Goal: Task Accomplishment & Management: Complete application form

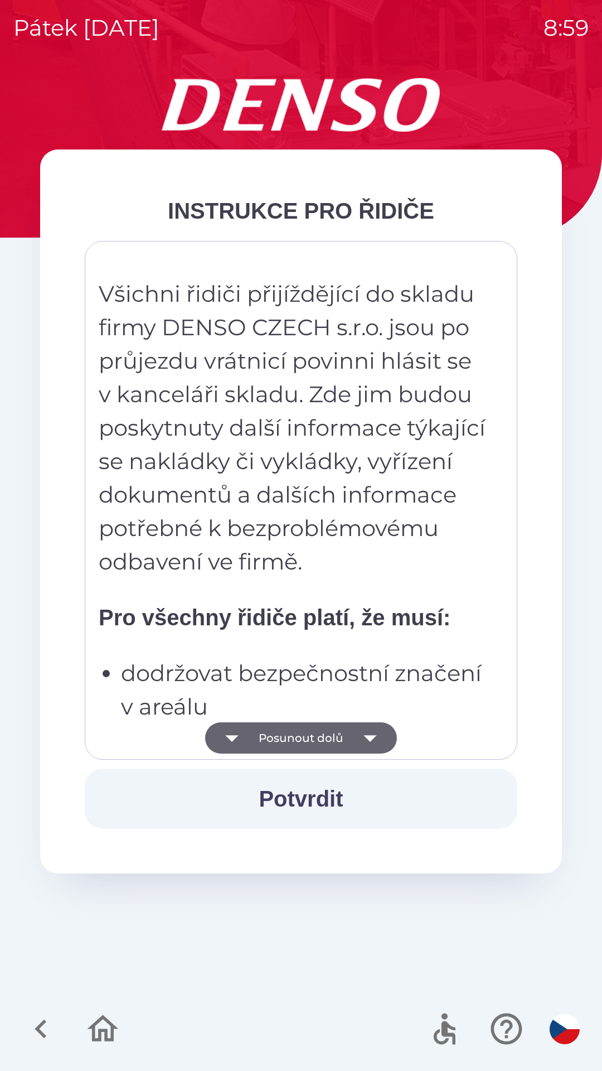
click at [310, 801] on button "Potvrdit" at bounding box center [301, 798] width 433 height 60
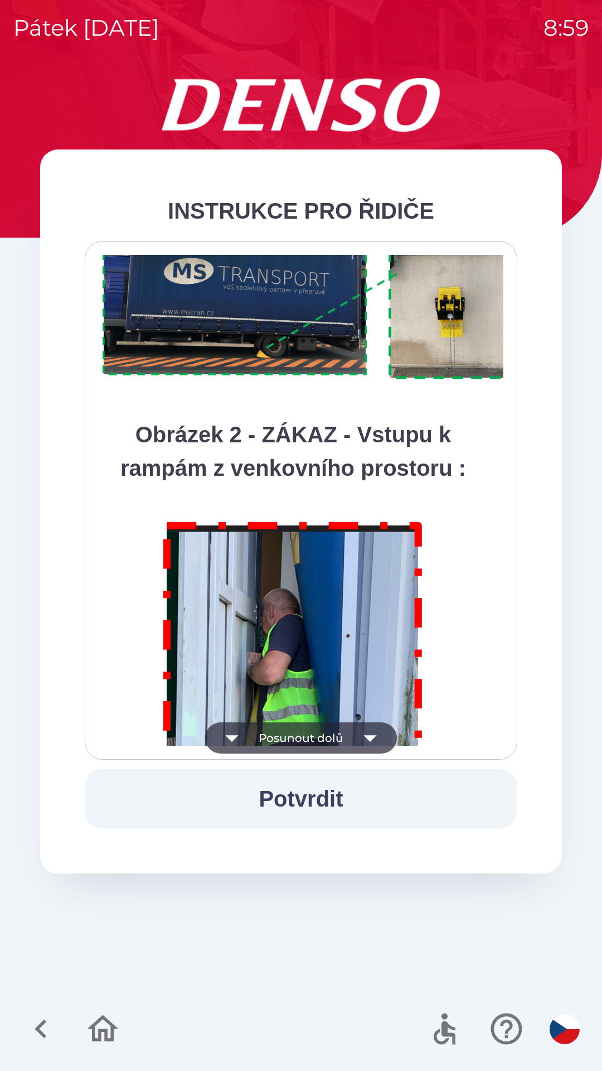
scroll to position [6267, 0]
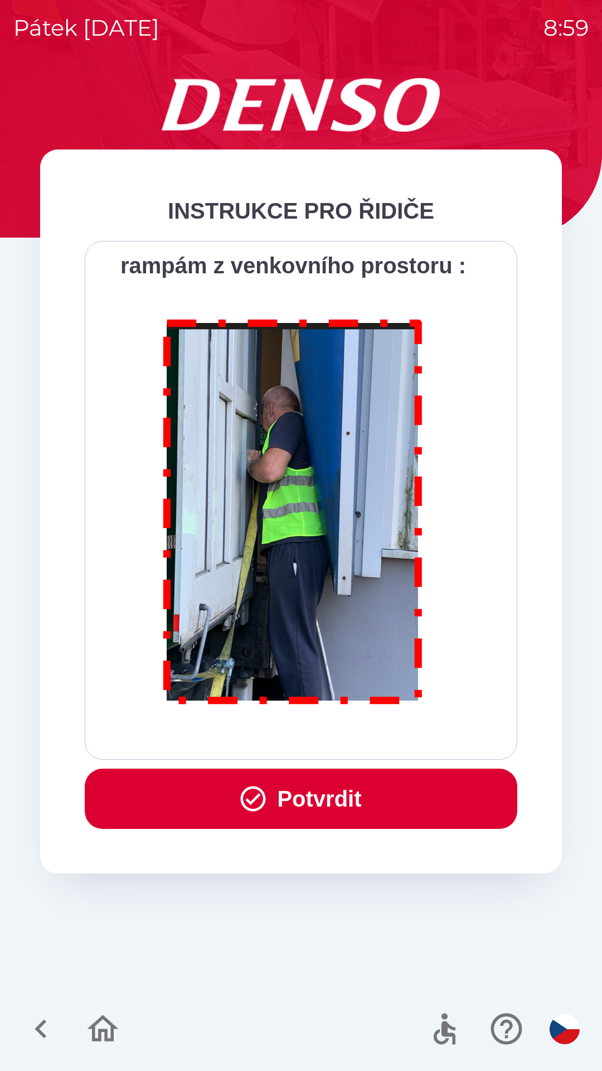
click at [321, 798] on button "Potvrdit" at bounding box center [301, 798] width 433 height 60
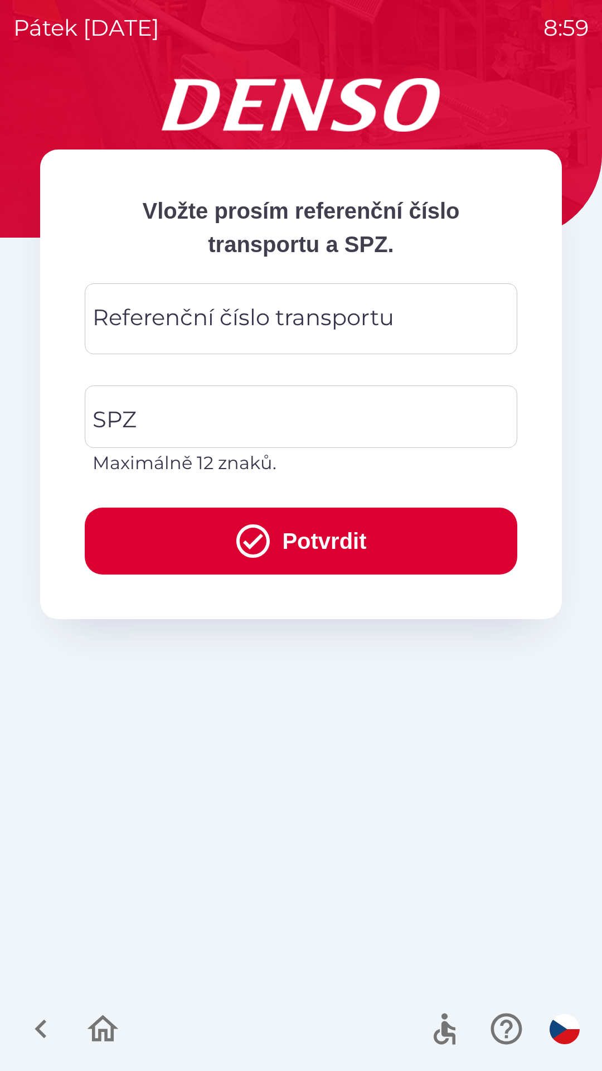
click at [260, 318] on div "Referenční číslo transportu Referenční číslo transportu" at bounding box center [301, 318] width 433 height 71
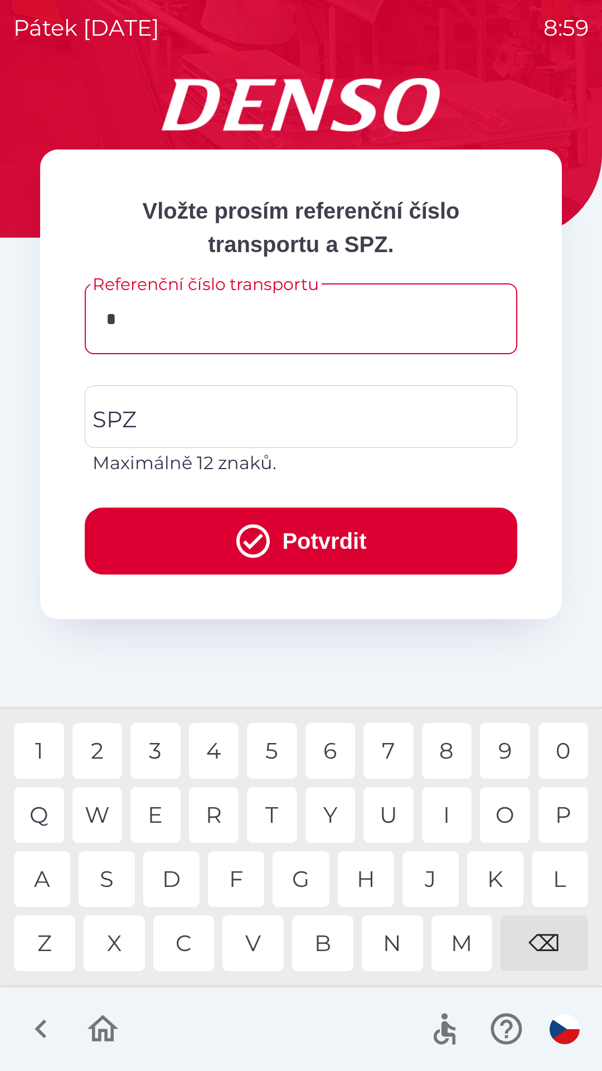
click at [162, 748] on div "3" at bounding box center [155, 751] width 50 height 56
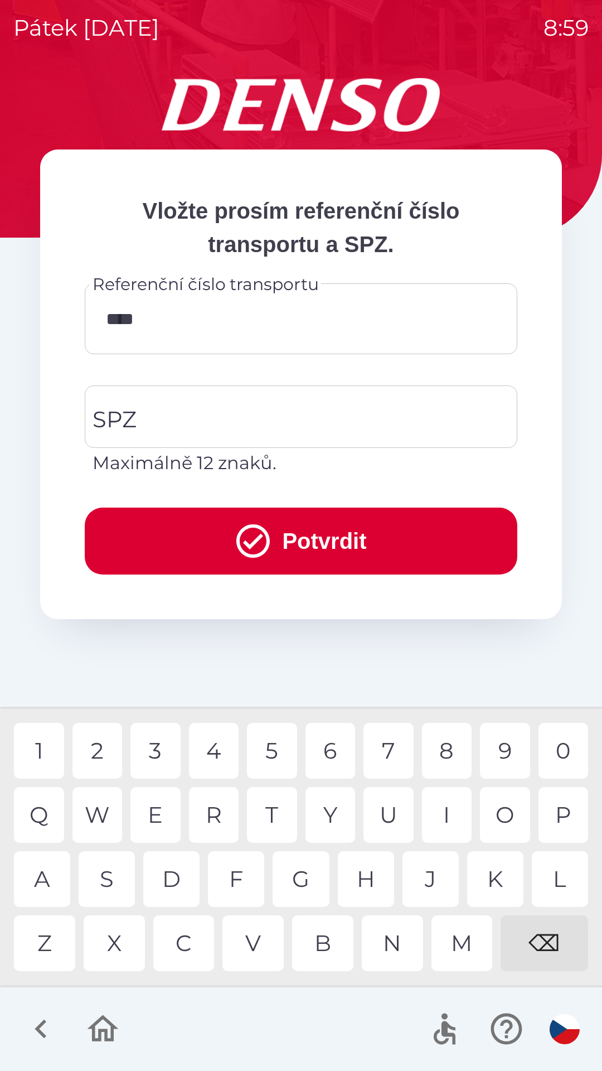
click at [219, 748] on div "4" at bounding box center [214, 751] width 50 height 56
type input "******"
click at [204, 414] on input "SPZ" at bounding box center [293, 416] width 406 height 52
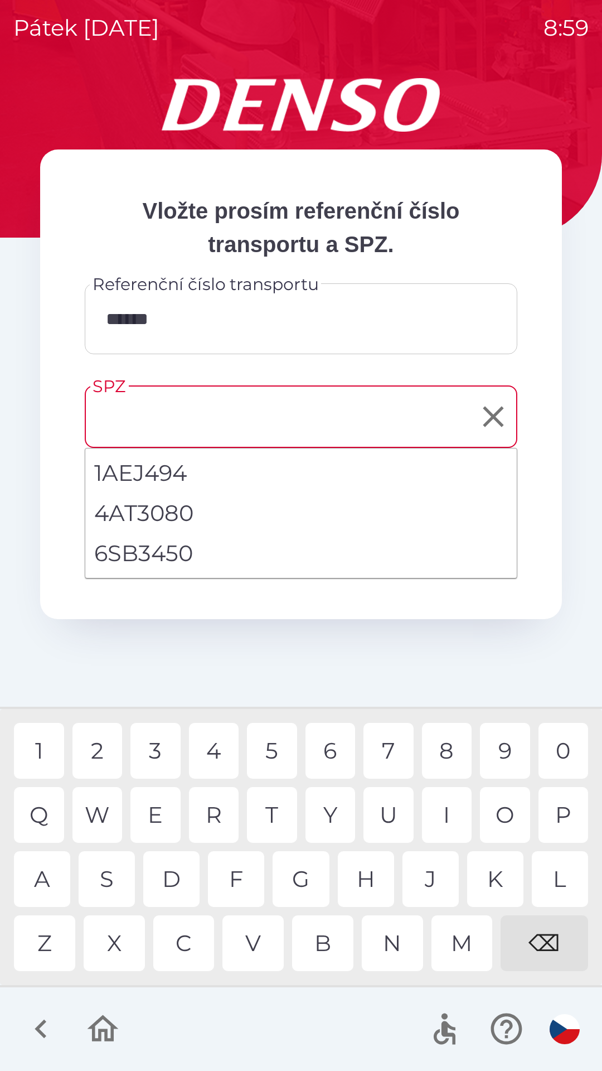
click at [169, 555] on li "6SB3450" at bounding box center [301, 553] width 432 height 40
type input "*******"
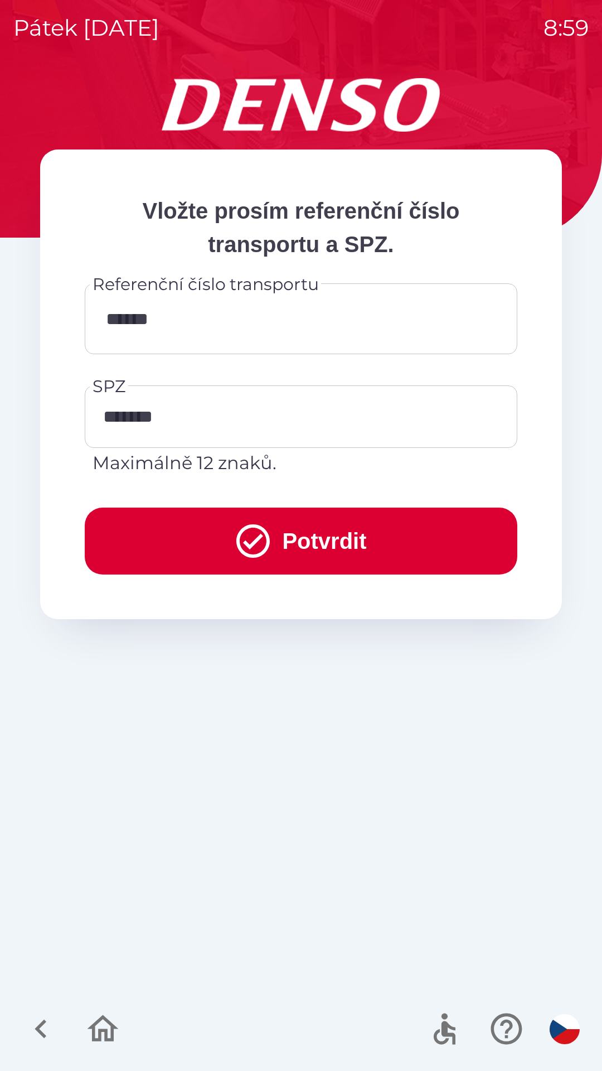
click at [315, 547] on button "Potvrdit" at bounding box center [301, 540] width 433 height 67
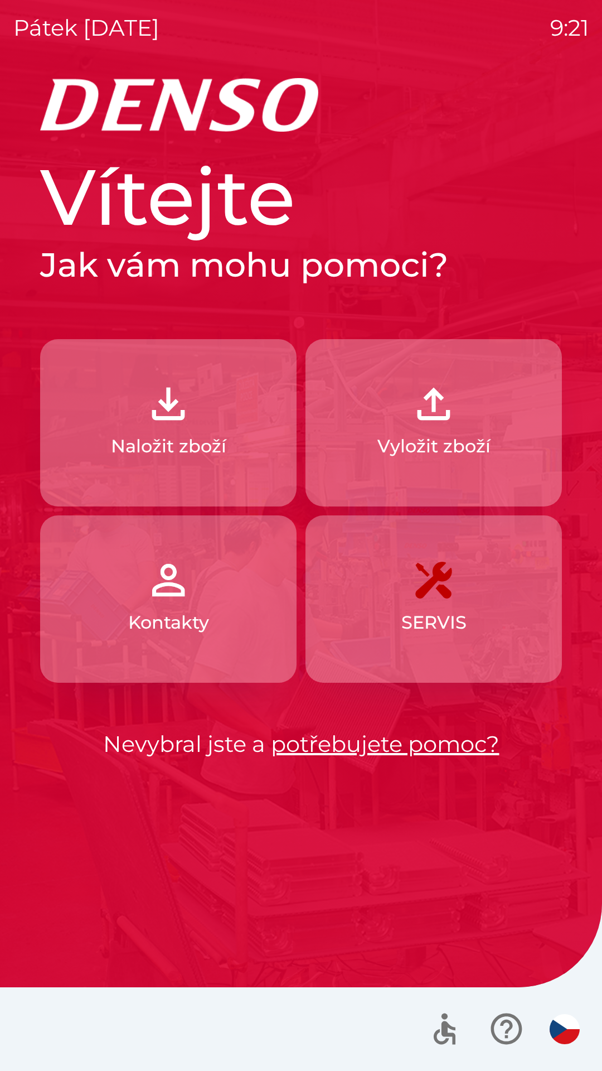
click at [149, 417] on img "button" at bounding box center [168, 403] width 49 height 49
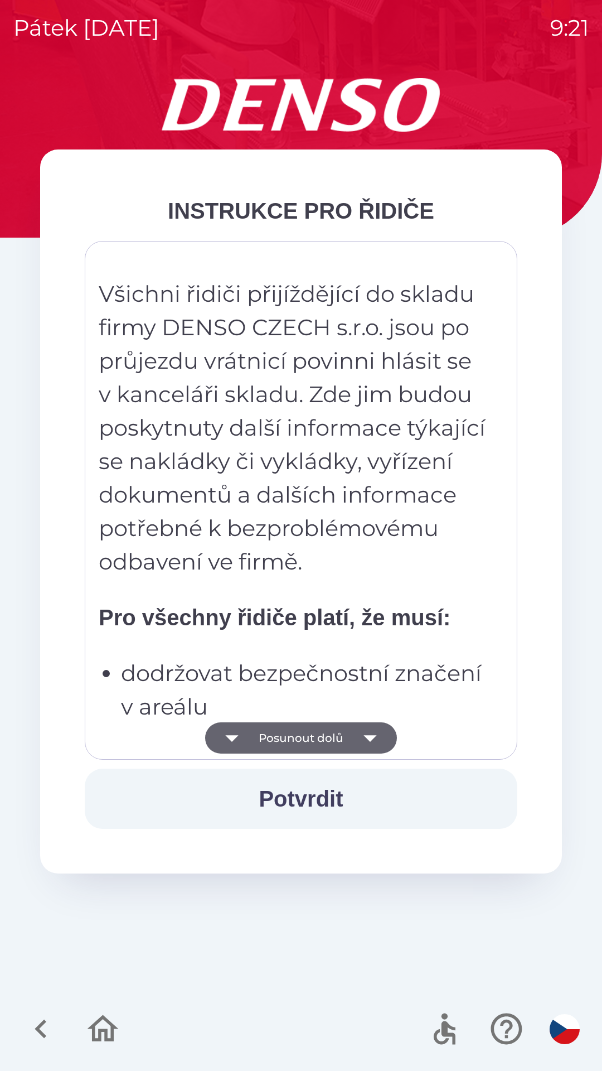
click at [307, 737] on button "Posunout dolů" at bounding box center [301, 737] width 192 height 31
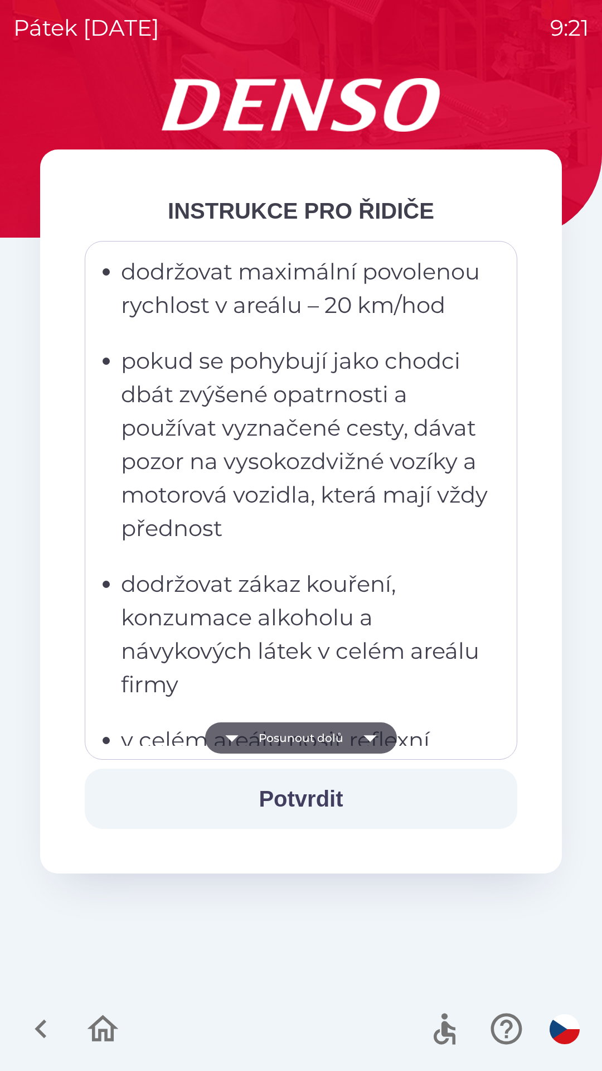
click at [306, 727] on button "Posunout dolů" at bounding box center [301, 737] width 192 height 31
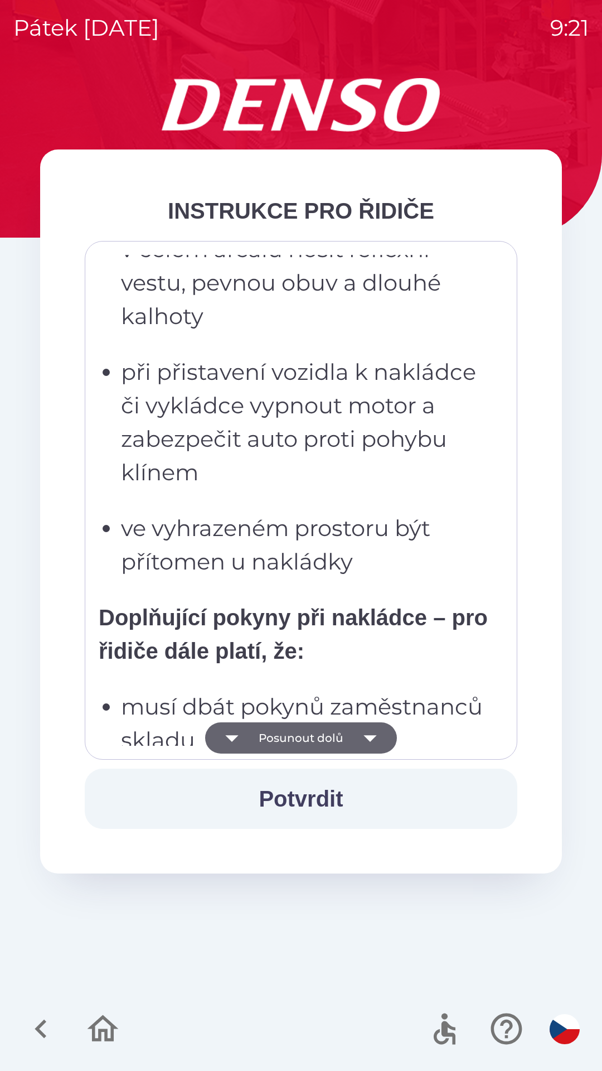
click at [313, 734] on button "Posunout dolů" at bounding box center [301, 737] width 192 height 31
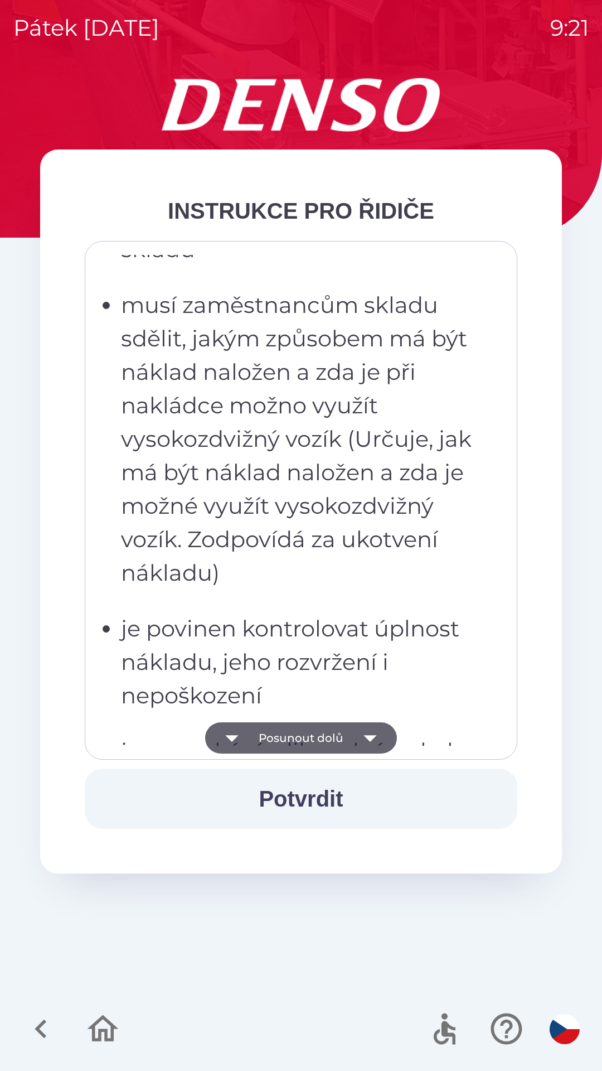
click at [305, 738] on button "Posunout dolů" at bounding box center [301, 737] width 192 height 31
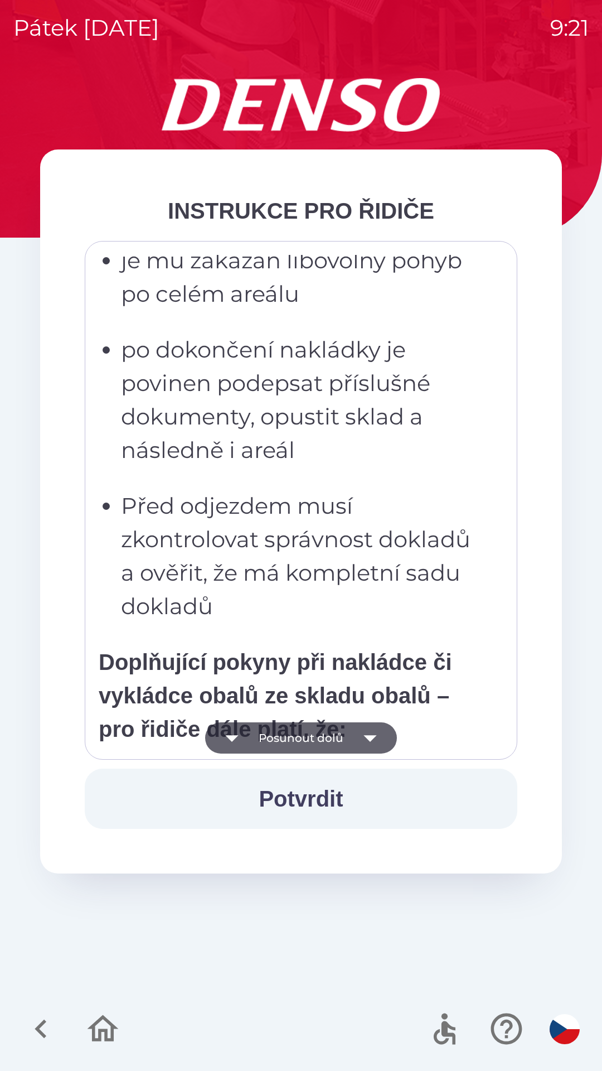
click at [303, 740] on button "Posunout dolů" at bounding box center [301, 737] width 192 height 31
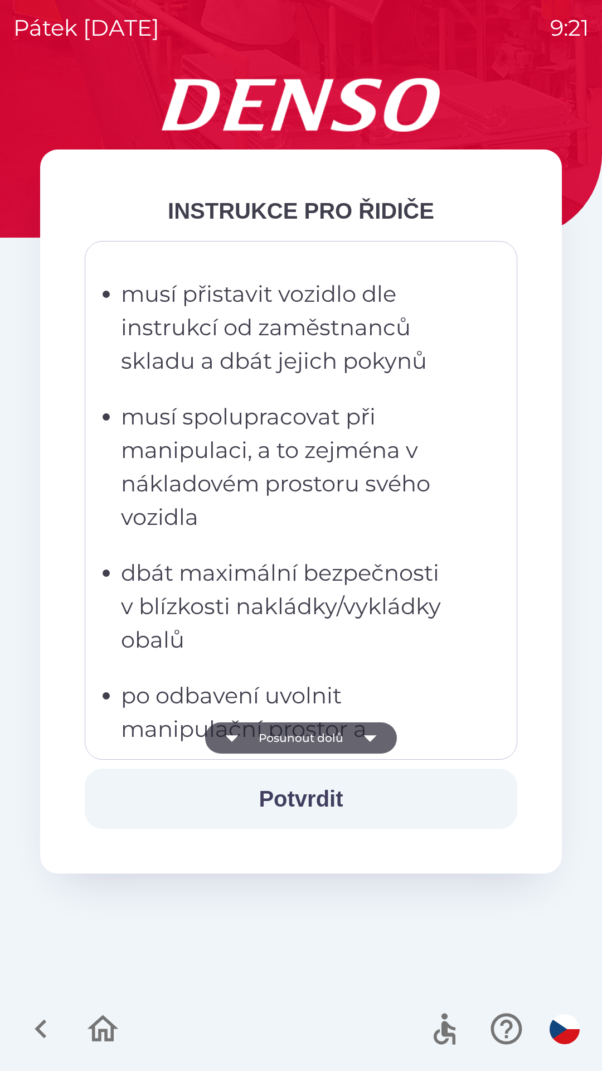
click at [311, 731] on button "Posunout dolů" at bounding box center [301, 737] width 192 height 31
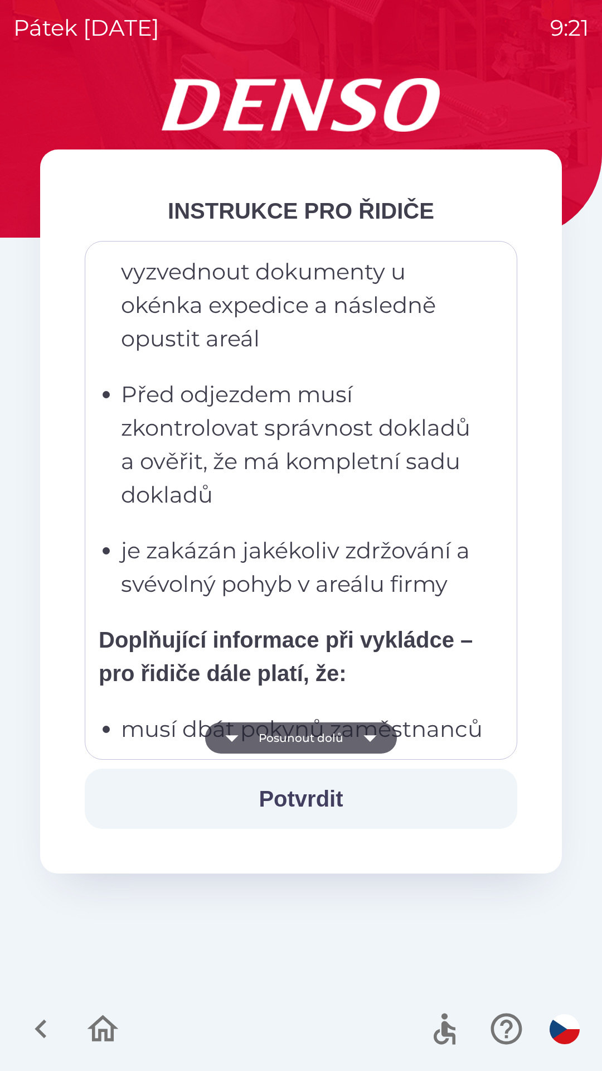
click at [317, 737] on button "Posunout dolů" at bounding box center [301, 737] width 192 height 31
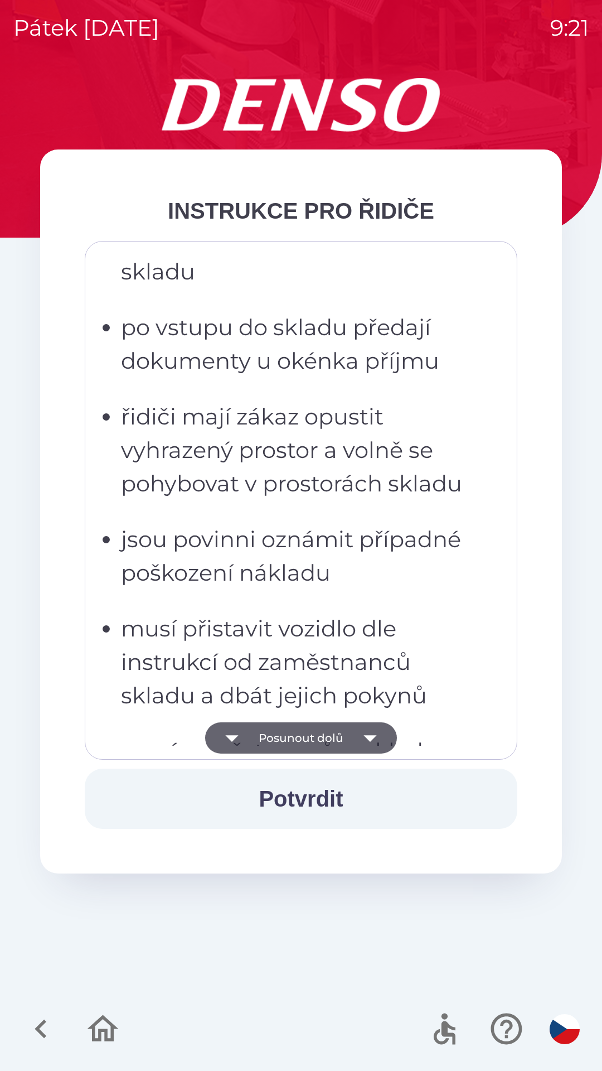
click at [322, 737] on button "Posunout dolů" at bounding box center [301, 737] width 192 height 31
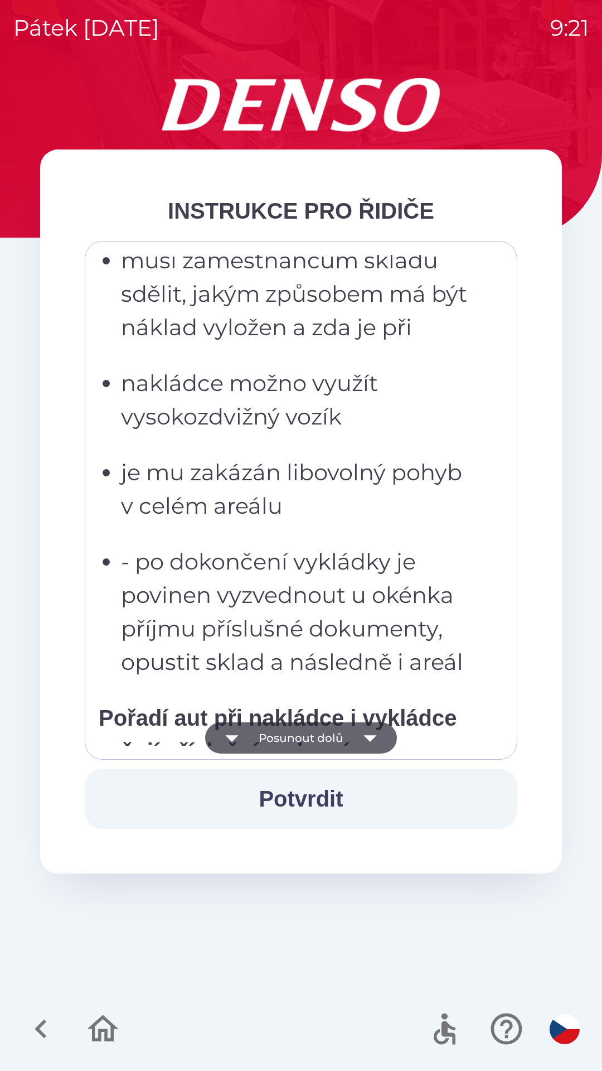
click at [319, 737] on button "Posunout dolů" at bounding box center [301, 737] width 192 height 31
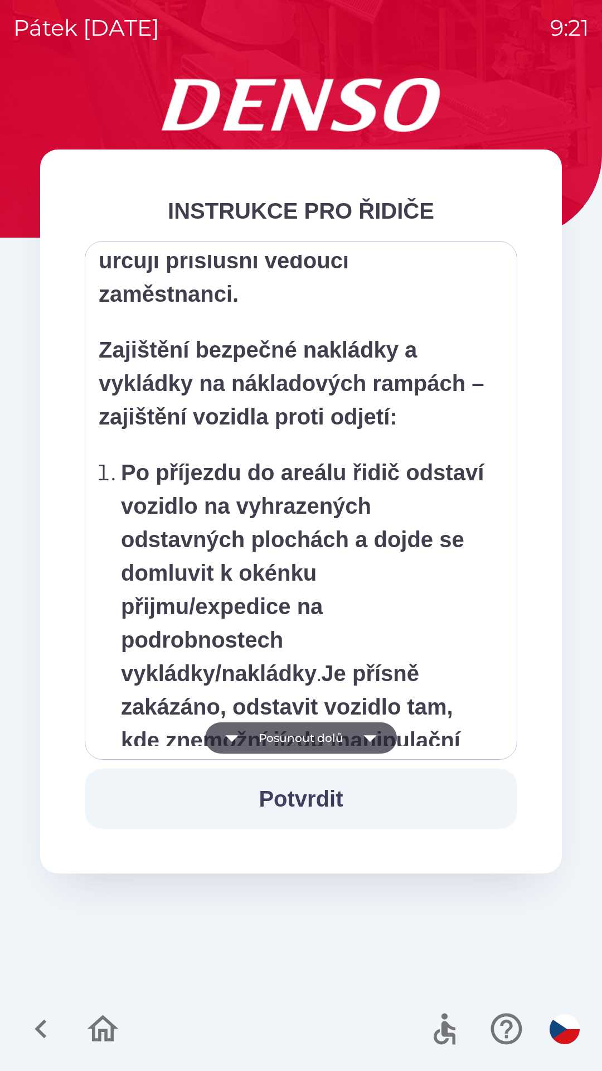
click at [326, 739] on button "Posunout dolů" at bounding box center [301, 737] width 192 height 31
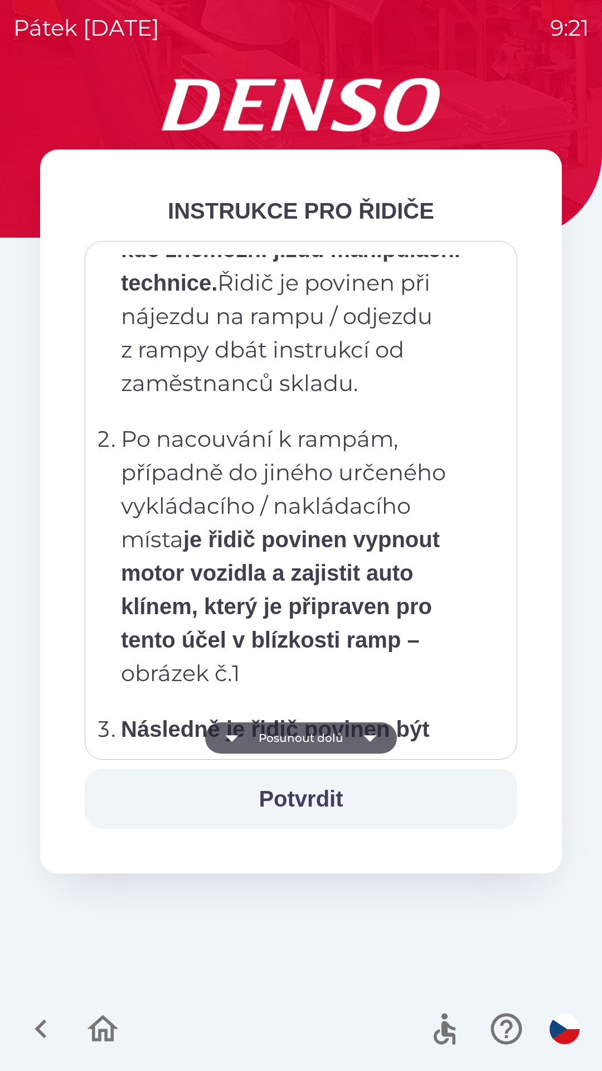
click at [327, 737] on button "Posunout dolů" at bounding box center [301, 737] width 192 height 31
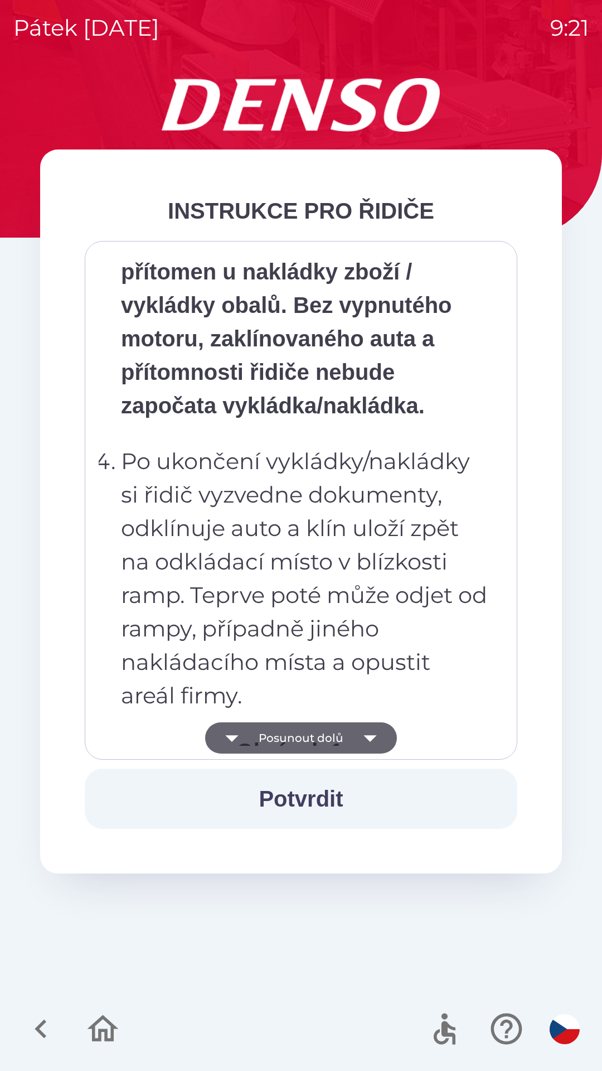
click at [317, 736] on button "Posunout dolů" at bounding box center [301, 737] width 192 height 31
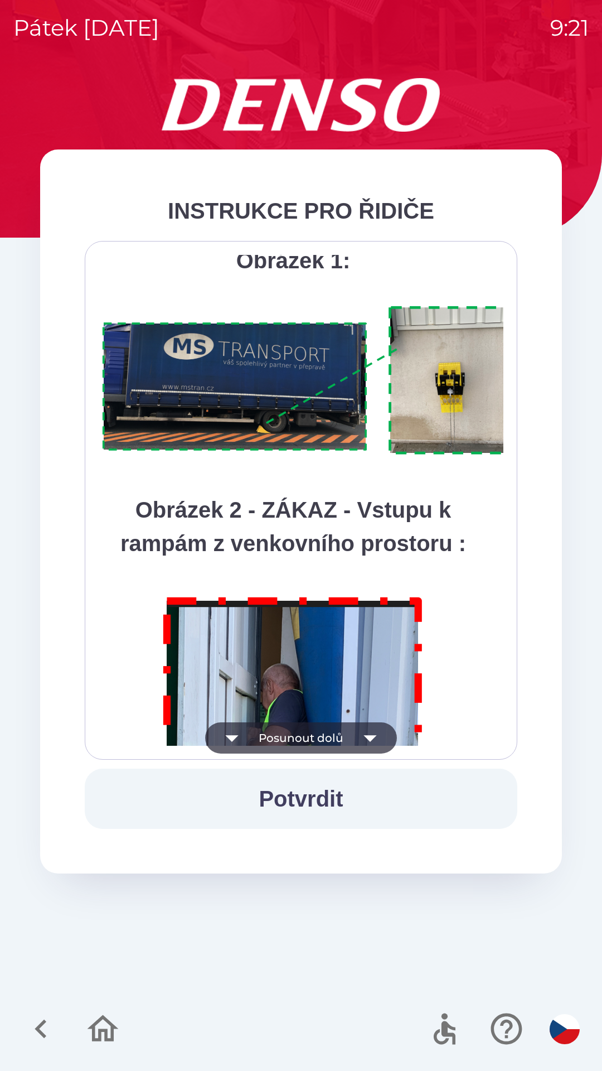
click at [308, 736] on button "Posunout dolů" at bounding box center [301, 737] width 192 height 31
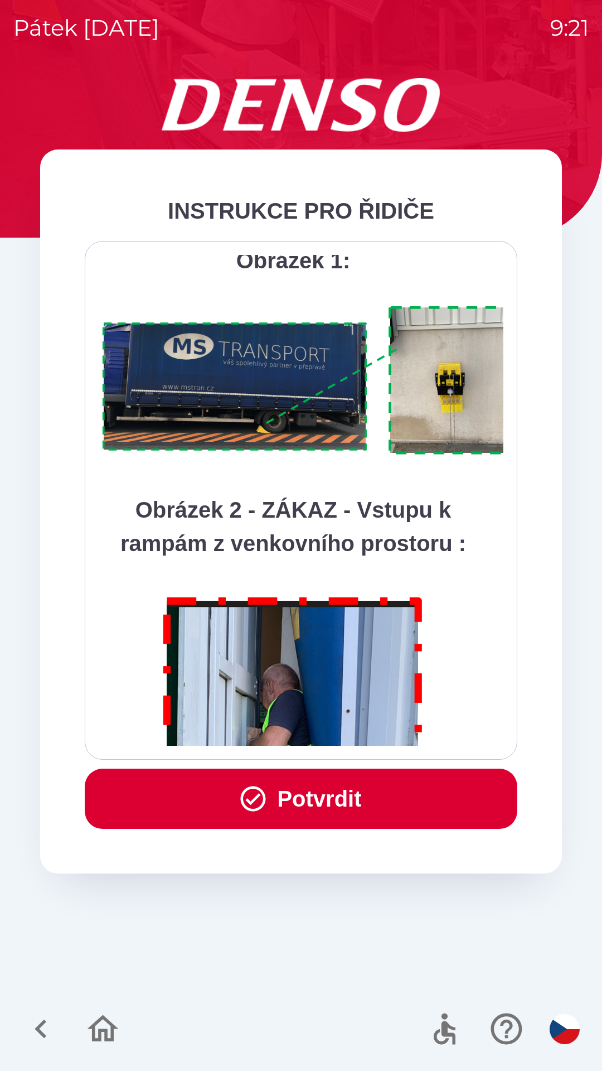
scroll to position [6267, 0]
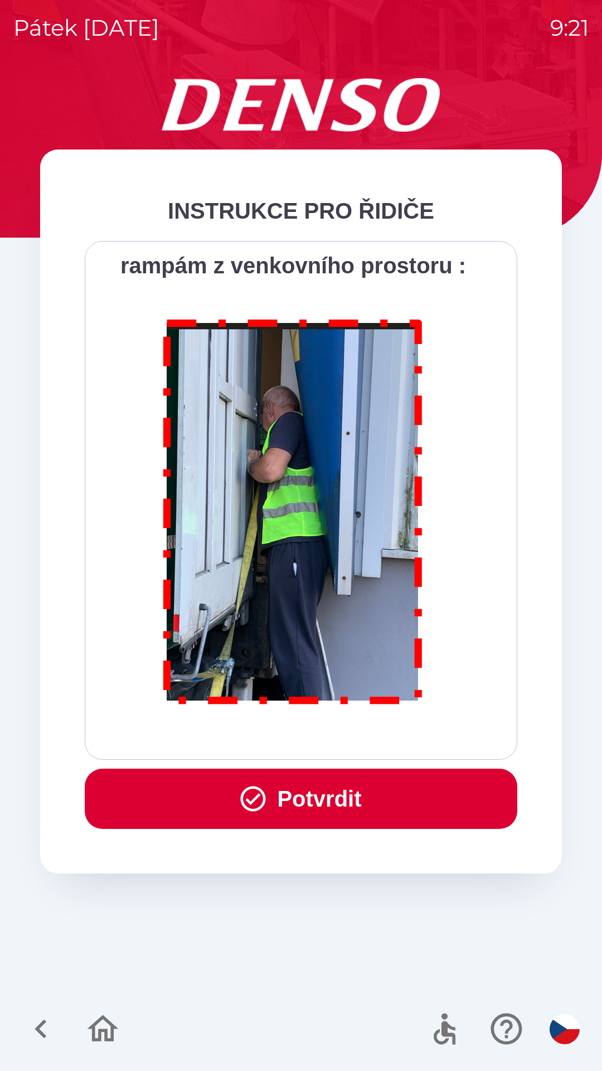
click at [311, 792] on button "Potvrdit" at bounding box center [301, 798] width 433 height 60
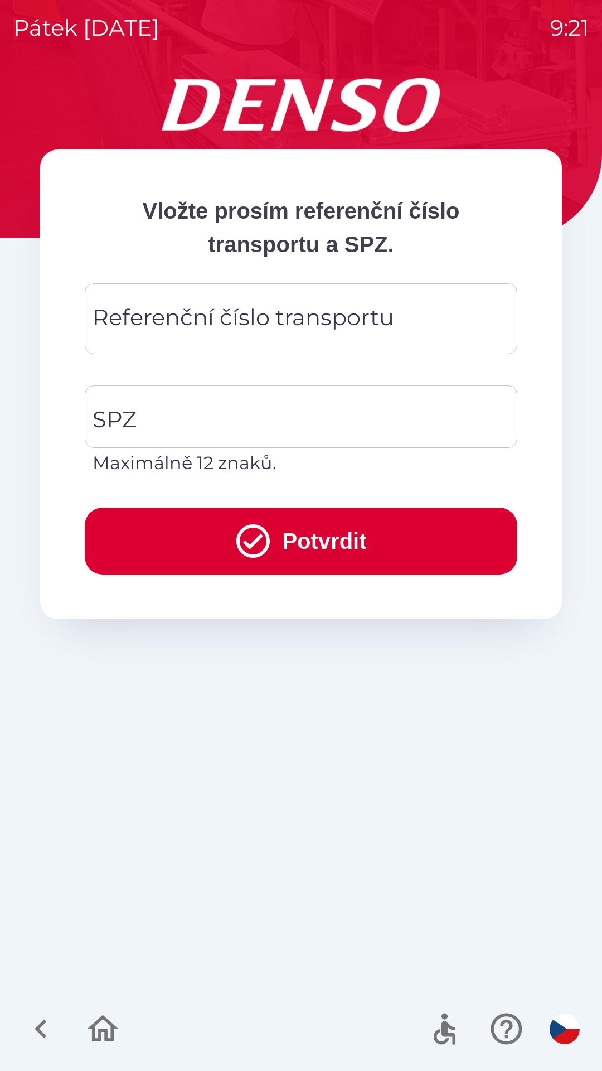
click at [245, 321] on div "Referenční číslo transportu Referenční číslo transportu" at bounding box center [301, 318] width 433 height 71
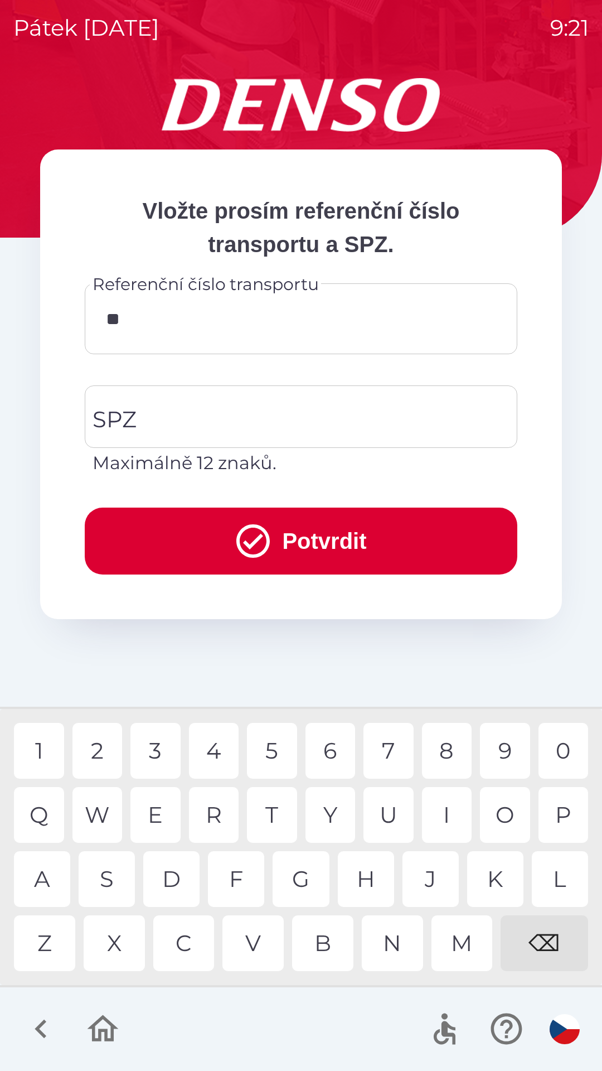
click at [45, 815] on div "Q" at bounding box center [39, 815] width 50 height 56
click at [566, 756] on div "0" at bounding box center [564, 751] width 50 height 56
click at [101, 819] on div "W" at bounding box center [97, 815] width 50 height 56
click at [229, 753] on div "4" at bounding box center [214, 751] width 50 height 56
type input "*********"
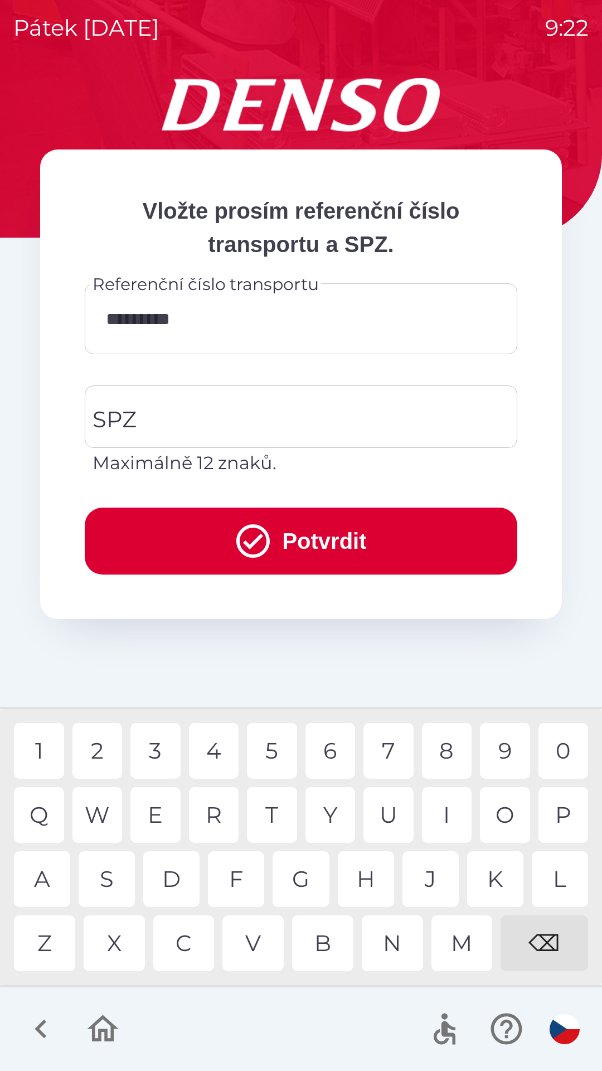
click at [562, 756] on div "0" at bounding box center [564, 751] width 50 height 56
click at [274, 427] on input "SPZ" at bounding box center [293, 416] width 406 height 52
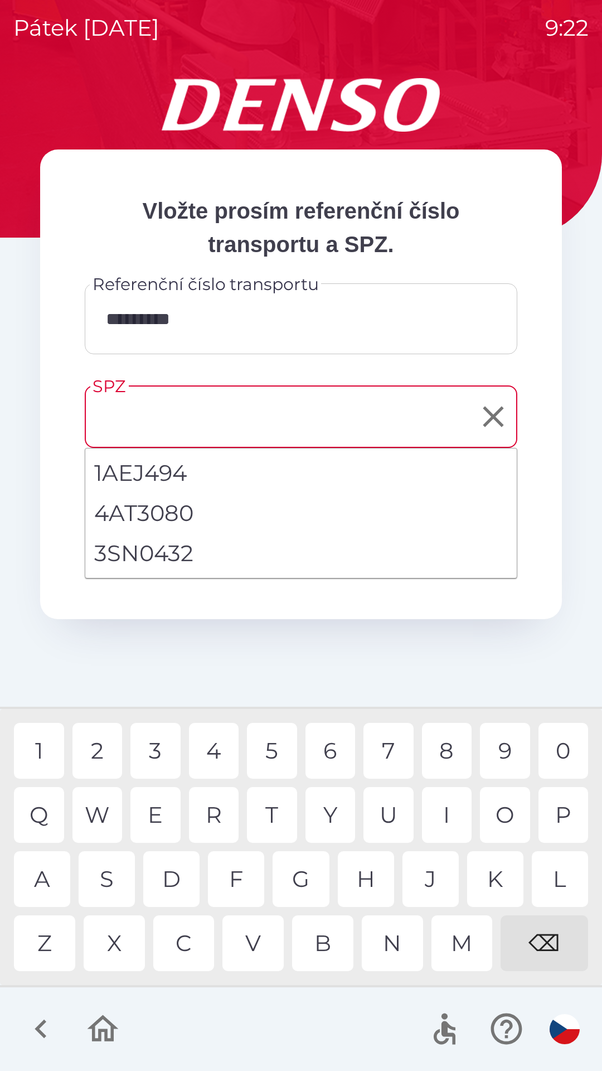
click at [174, 552] on li "3SN0432" at bounding box center [301, 553] width 432 height 40
type input "*******"
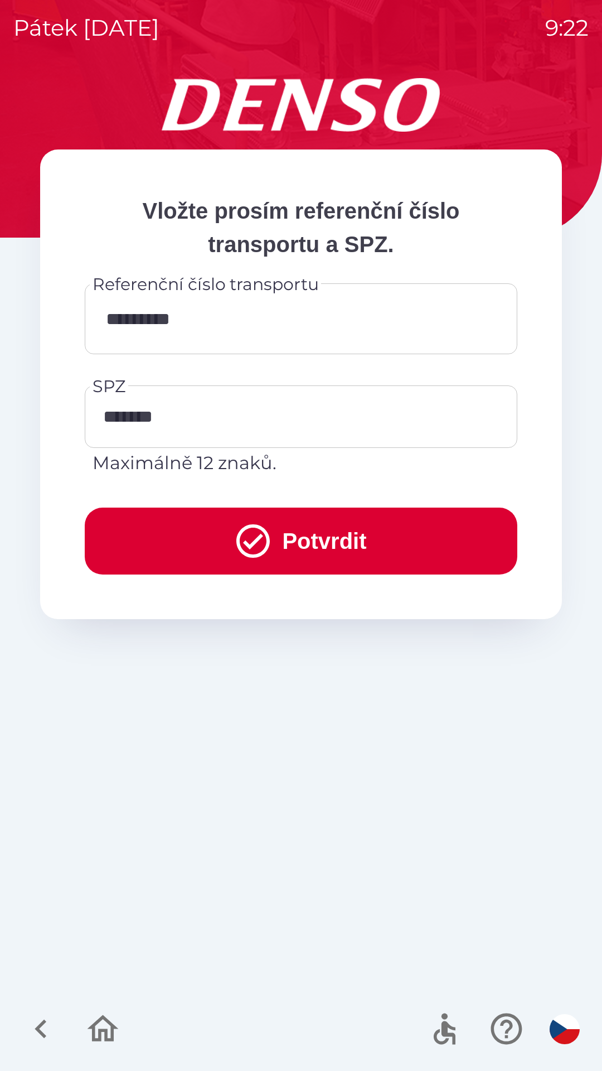
click at [276, 551] on button "Potvrdit" at bounding box center [301, 540] width 433 height 67
